Goal: Task Accomplishment & Management: Complete application form

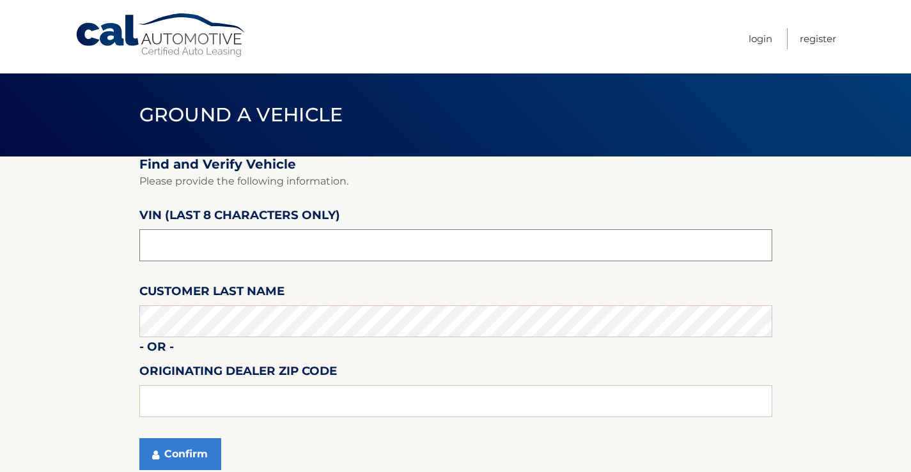
click at [217, 240] on input "text" at bounding box center [455, 245] width 633 height 32
type input "nt206629"
click at [169, 447] on button "Confirm" at bounding box center [180, 454] width 82 height 32
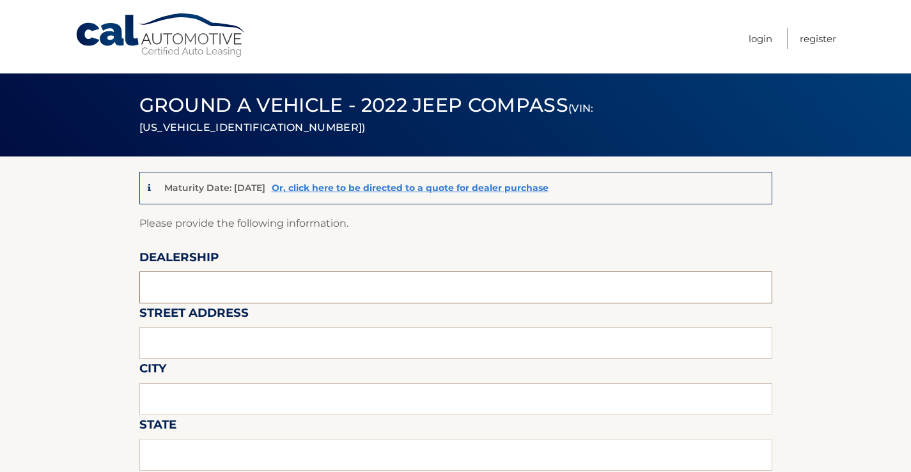
click at [221, 285] on input "text" at bounding box center [455, 288] width 633 height 32
click at [165, 291] on input "text" at bounding box center [455, 288] width 633 height 32
type input "All American Ford and Subaru"
type input "3698 US 9 South"
type input "[GEOGRAPHIC_DATA]"
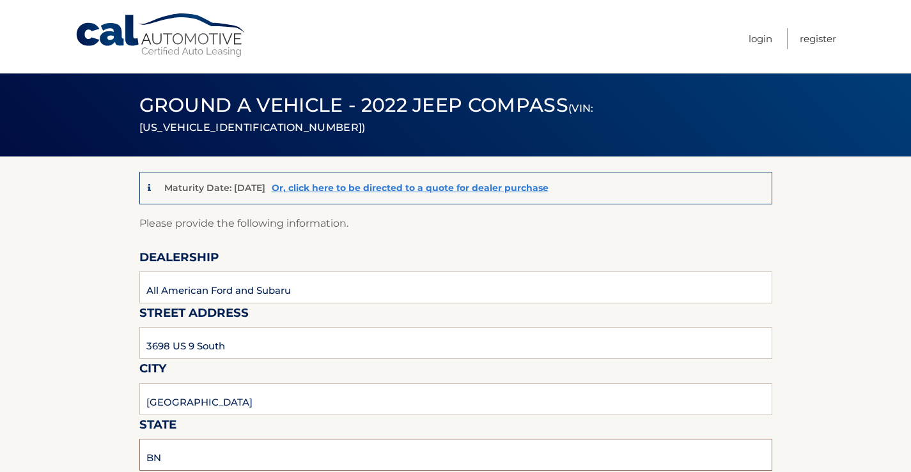
type input "B"
type input "NJ"
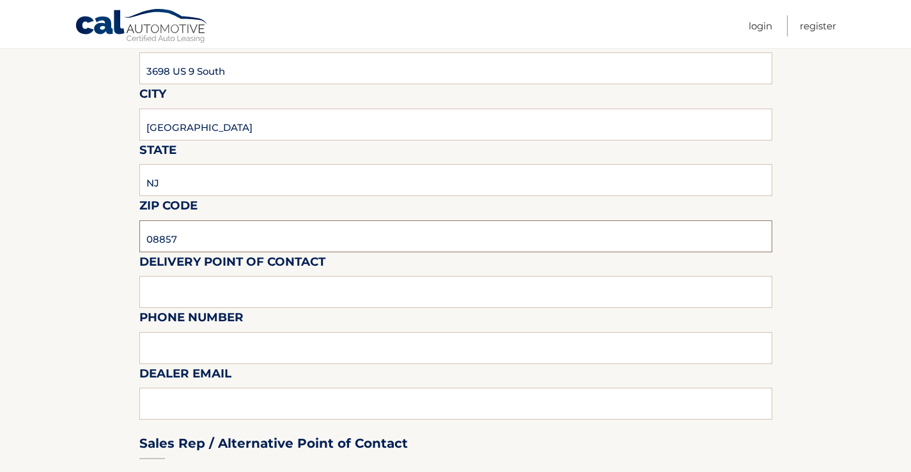
type input "08857"
click at [239, 307] on input "text" at bounding box center [455, 292] width 633 height 32
type input "[PERSON_NAME]"
type input "9083476641"
type input "[PERSON_NAME][EMAIL_ADDRESS][PERSON_NAME][DOMAIN_NAME]"
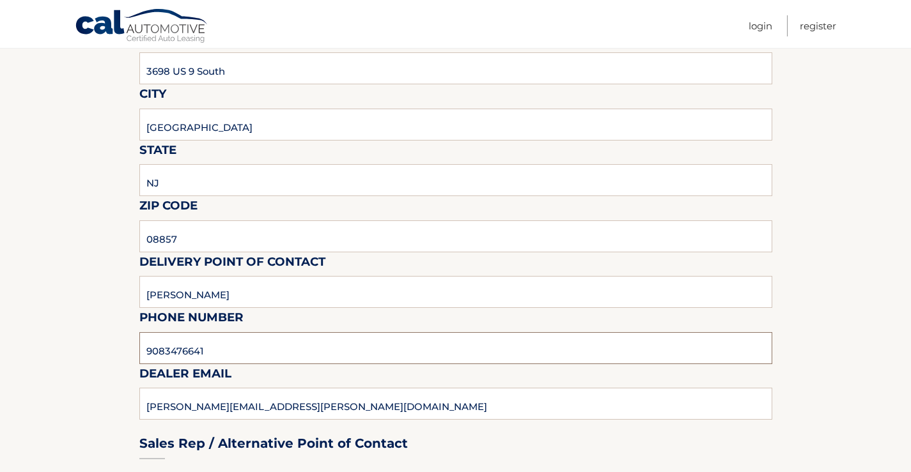
click at [185, 350] on input "9083476641" at bounding box center [455, 348] width 633 height 32
type input "7322420465"
type input "[EMAIL_ADDRESS][DOMAIN_NAME]"
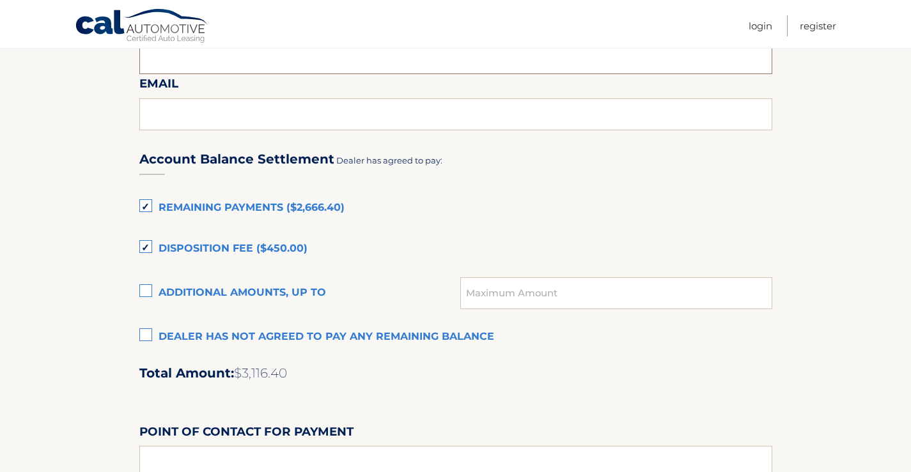
scroll to position [814, 0]
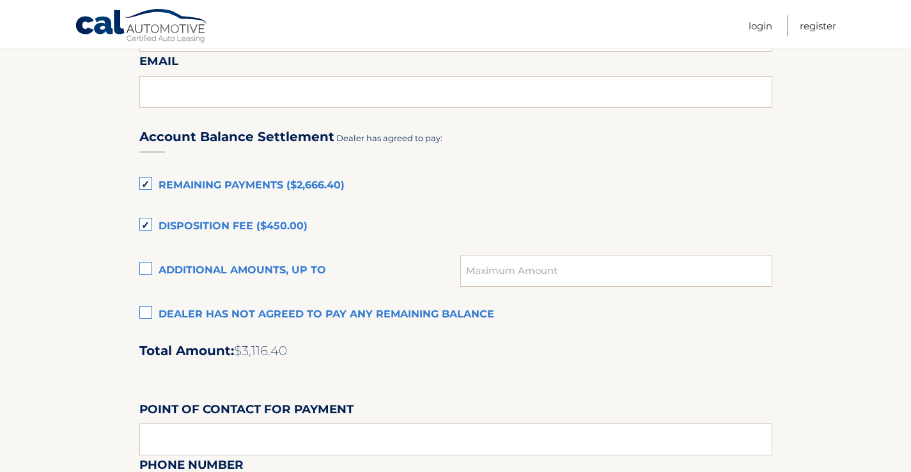
click at [145, 228] on label "Disposition Fee ($450.00)" at bounding box center [455, 227] width 633 height 26
click at [0, 0] on input "Disposition Fee ($450.00)" at bounding box center [0, 0] width 0 height 0
click at [143, 177] on label "Remaining Payments ($2,666.40)" at bounding box center [455, 186] width 633 height 26
click at [0, 0] on input "Remaining Payments ($2,666.40)" at bounding box center [0, 0] width 0 height 0
click at [151, 179] on label "Remaining Payments ($2,666.40)" at bounding box center [455, 186] width 633 height 26
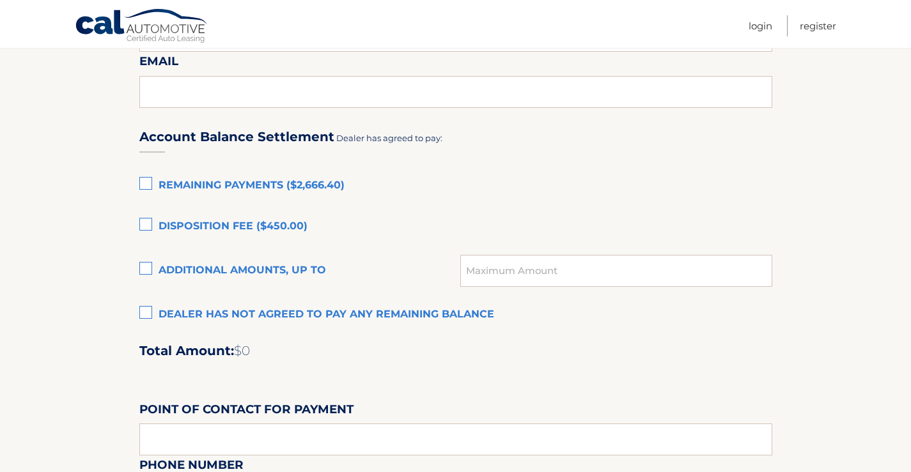
click at [0, 0] on input "Remaining Payments ($2,666.40)" at bounding box center [0, 0] width 0 height 0
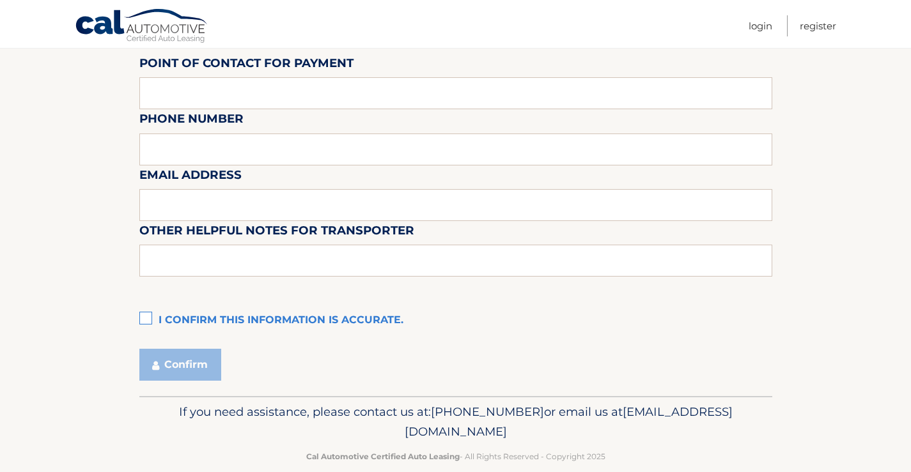
scroll to position [1182, 0]
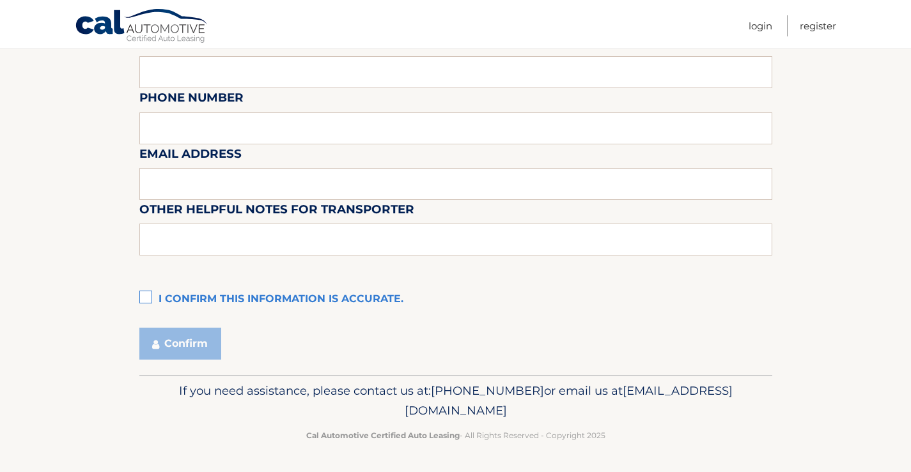
click at [150, 302] on label "I confirm this information is accurate." at bounding box center [455, 300] width 633 height 26
click at [0, 0] on input "I confirm this information is accurate." at bounding box center [0, 0] width 0 height 0
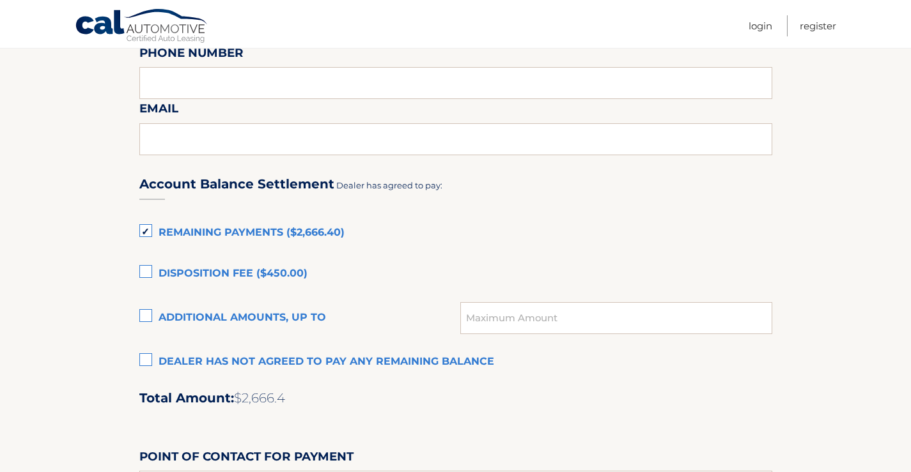
scroll to position [831, 0]
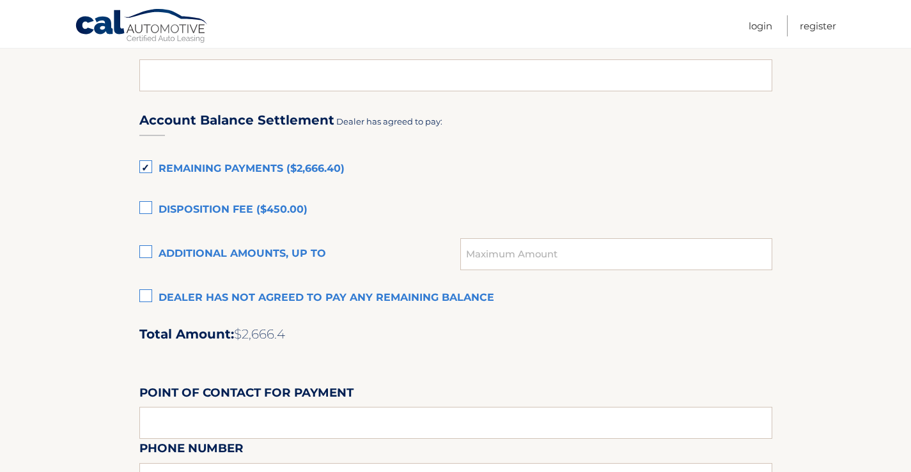
click at [153, 167] on label "Remaining Payments ($2,666.40)" at bounding box center [455, 170] width 633 height 26
click at [0, 0] on input "Remaining Payments ($2,666.40)" at bounding box center [0, 0] width 0 height 0
click at [144, 253] on label "Additional amounts, up to" at bounding box center [299, 255] width 321 height 26
click at [0, 0] on input "Additional amounts, up to" at bounding box center [0, 0] width 0 height 0
click at [543, 257] on input "text" at bounding box center [615, 254] width 311 height 32
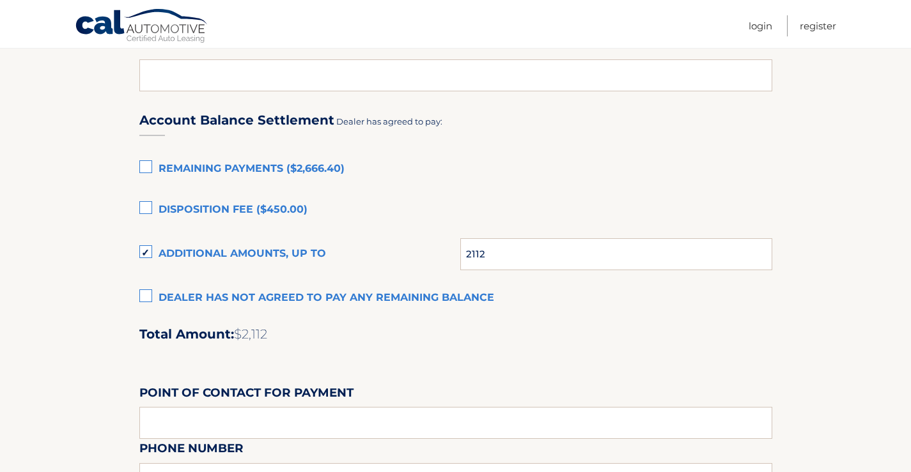
click at [551, 304] on label "Dealer has not agreed to pay any remaining balance" at bounding box center [455, 299] width 633 height 26
click at [0, 0] on input "Dealer has not agreed to pay any remaining balance" at bounding box center [0, 0] width 0 height 0
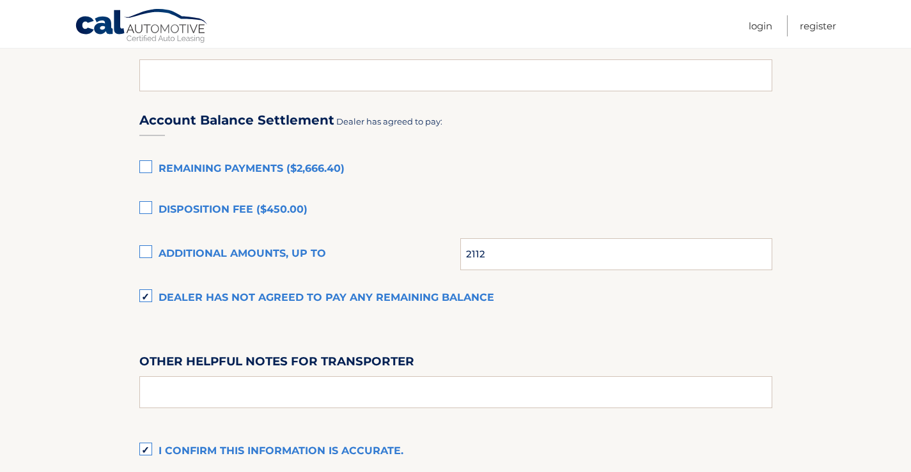
click at [148, 257] on label "Additional amounts, up to" at bounding box center [299, 255] width 321 height 26
click at [0, 0] on input "Additional amounts, up to" at bounding box center [0, 0] width 0 height 0
click at [410, 335] on div "Account Balance Settlement Dealer has agreed to pay: Remaining Payments ($2,666…" at bounding box center [455, 281] width 633 height 368
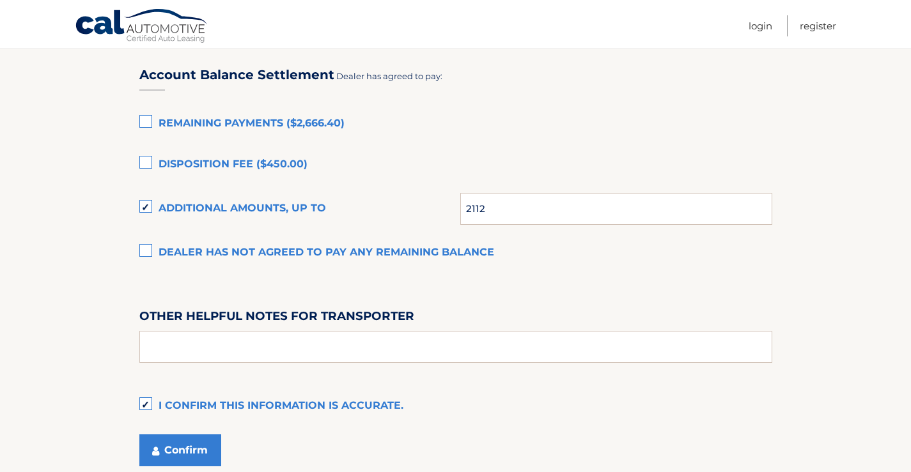
scroll to position [767, 0]
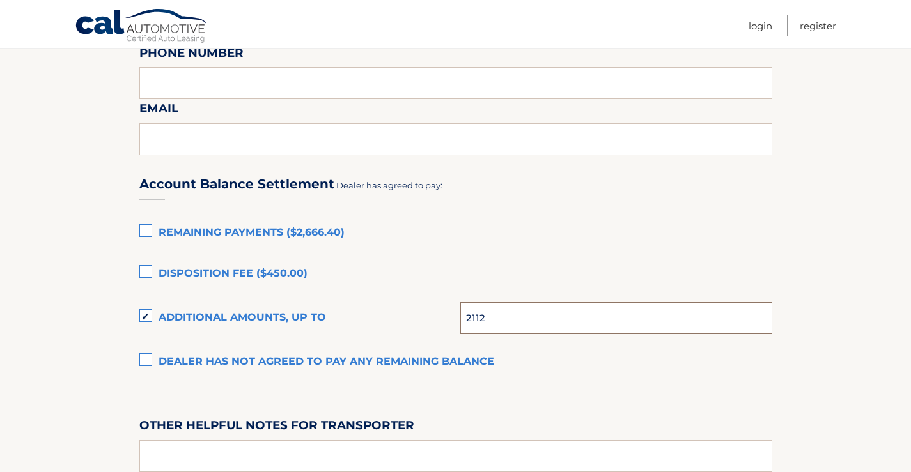
click at [502, 314] on input "2112" at bounding box center [615, 318] width 311 height 32
type input "2112.00"
click at [539, 380] on div "Account Balance Settlement Dealer has agreed to pay: Remaining Payments ($2,666…" at bounding box center [455, 344] width 633 height 368
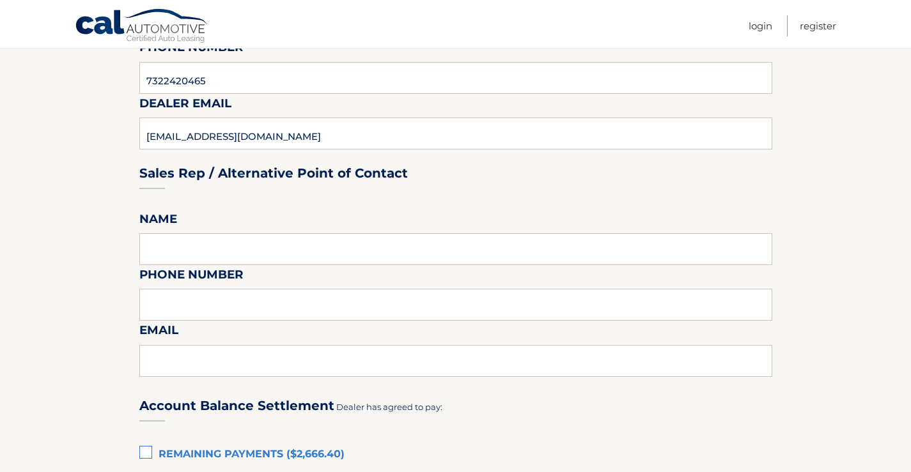
scroll to position [575, 0]
